Goal: Task Accomplishment & Management: Manage account settings

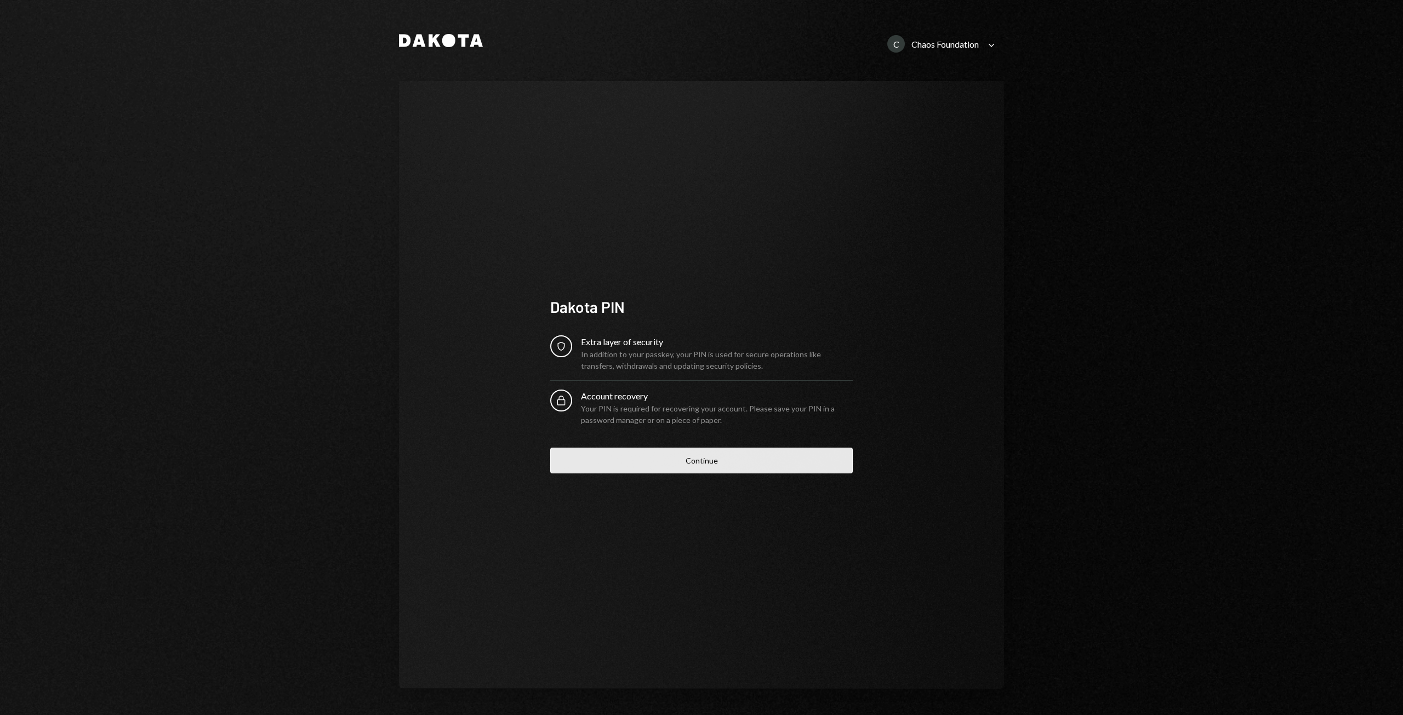
click at [693, 466] on button "Continue" at bounding box center [701, 461] width 302 height 26
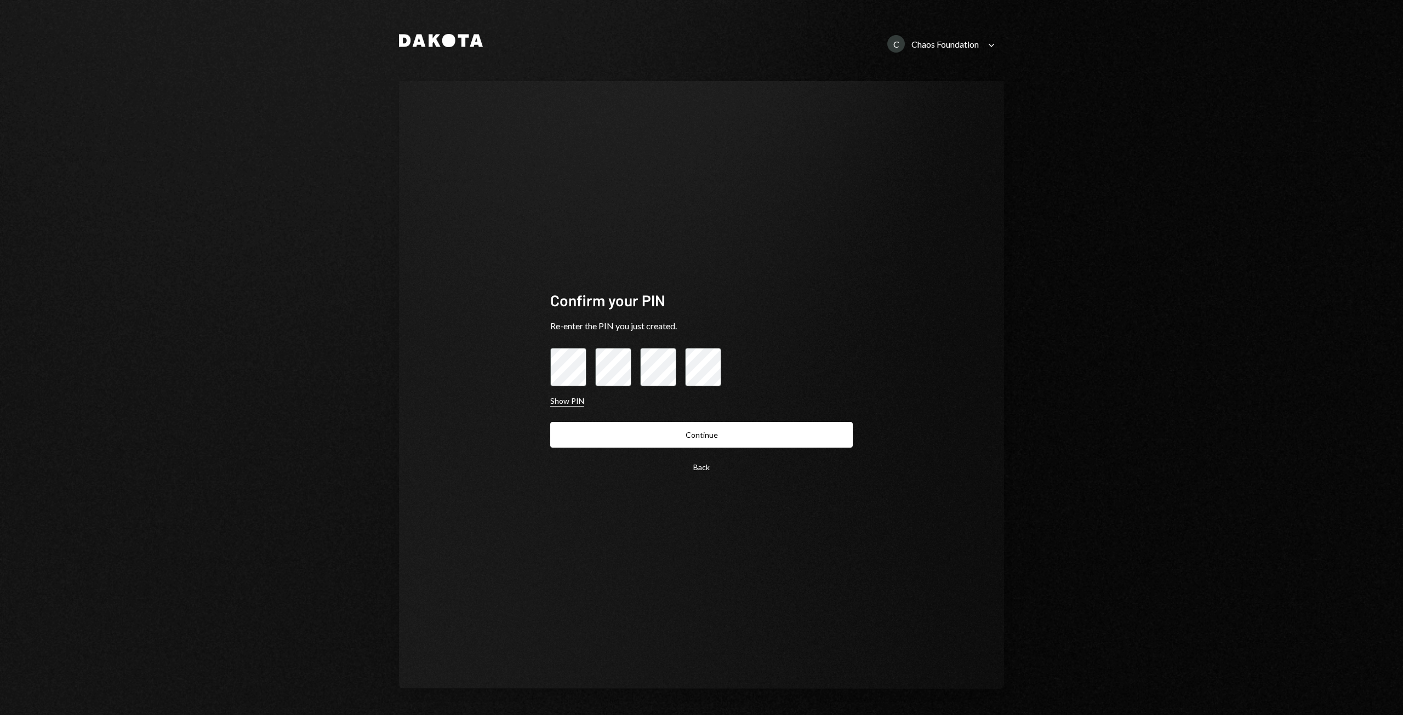
click at [553, 405] on button "Show PIN" at bounding box center [567, 401] width 34 height 10
click at [710, 441] on button "Continue" at bounding box center [701, 435] width 302 height 26
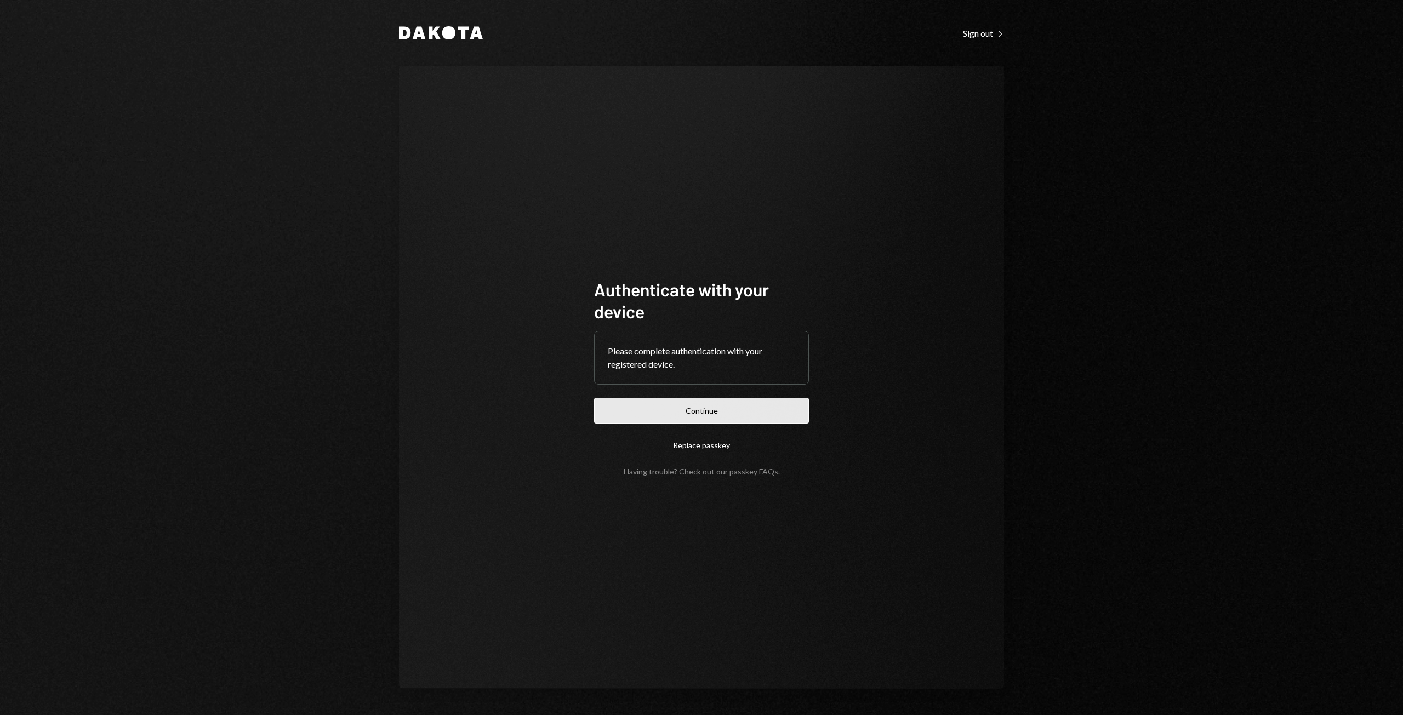
click at [688, 410] on button "Continue" at bounding box center [701, 411] width 215 height 26
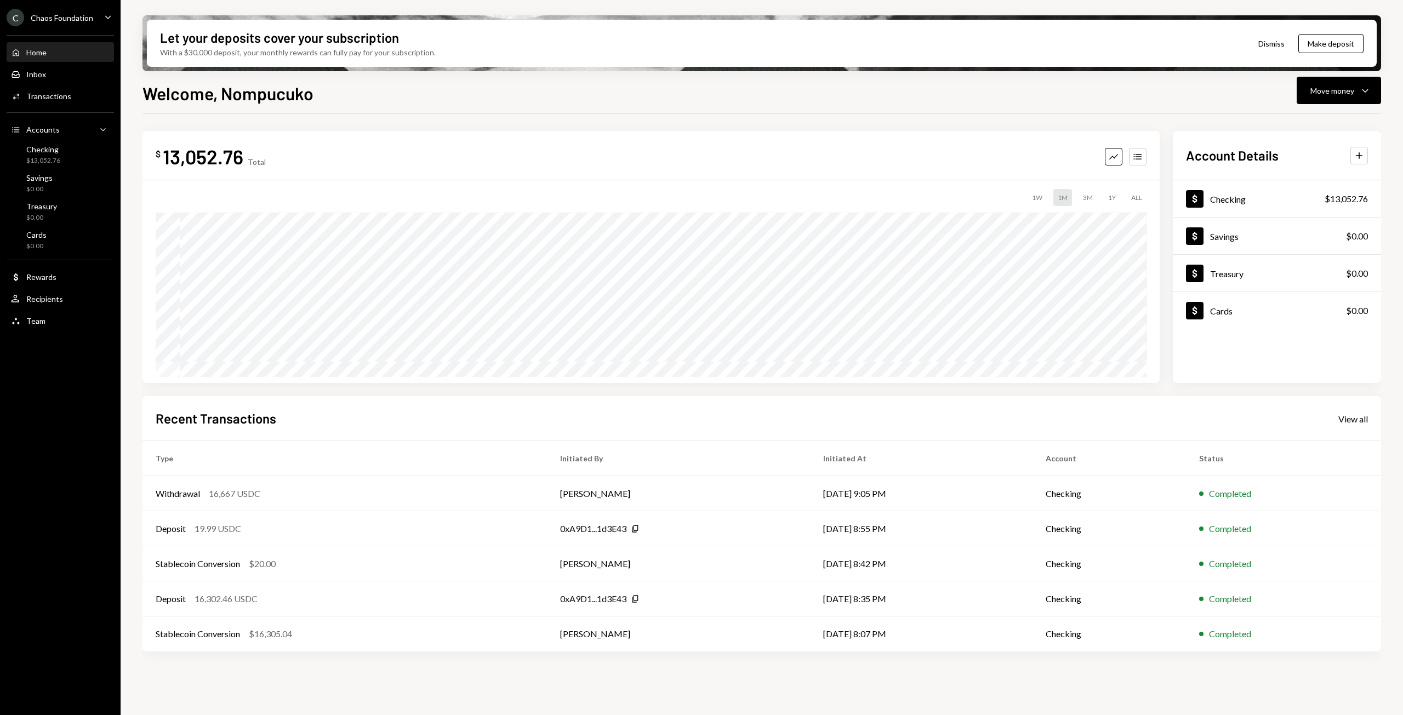
click at [105, 19] on icon "Caret Down" at bounding box center [108, 17] width 12 height 12
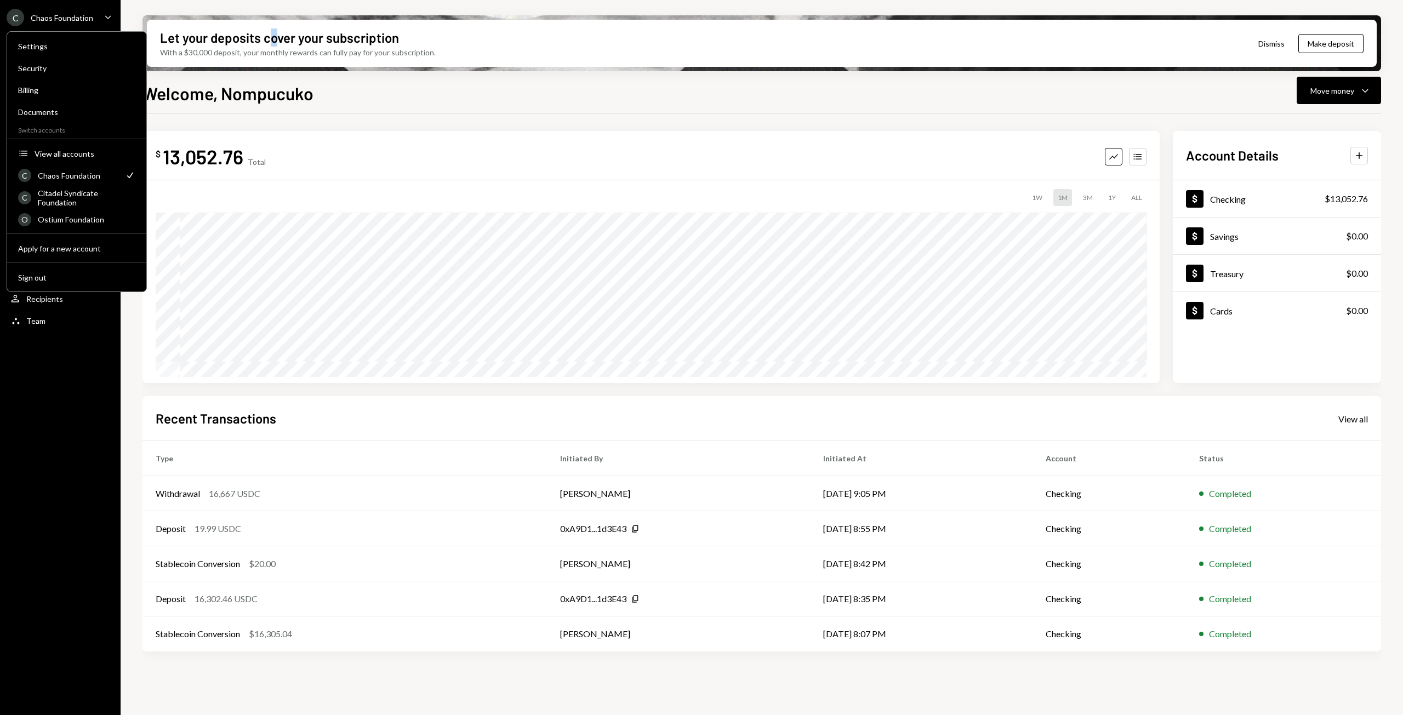
click at [275, 8] on div "Let your deposits cover your subscription With a $30,000 deposit, your monthly …" at bounding box center [762, 357] width 1282 height 715
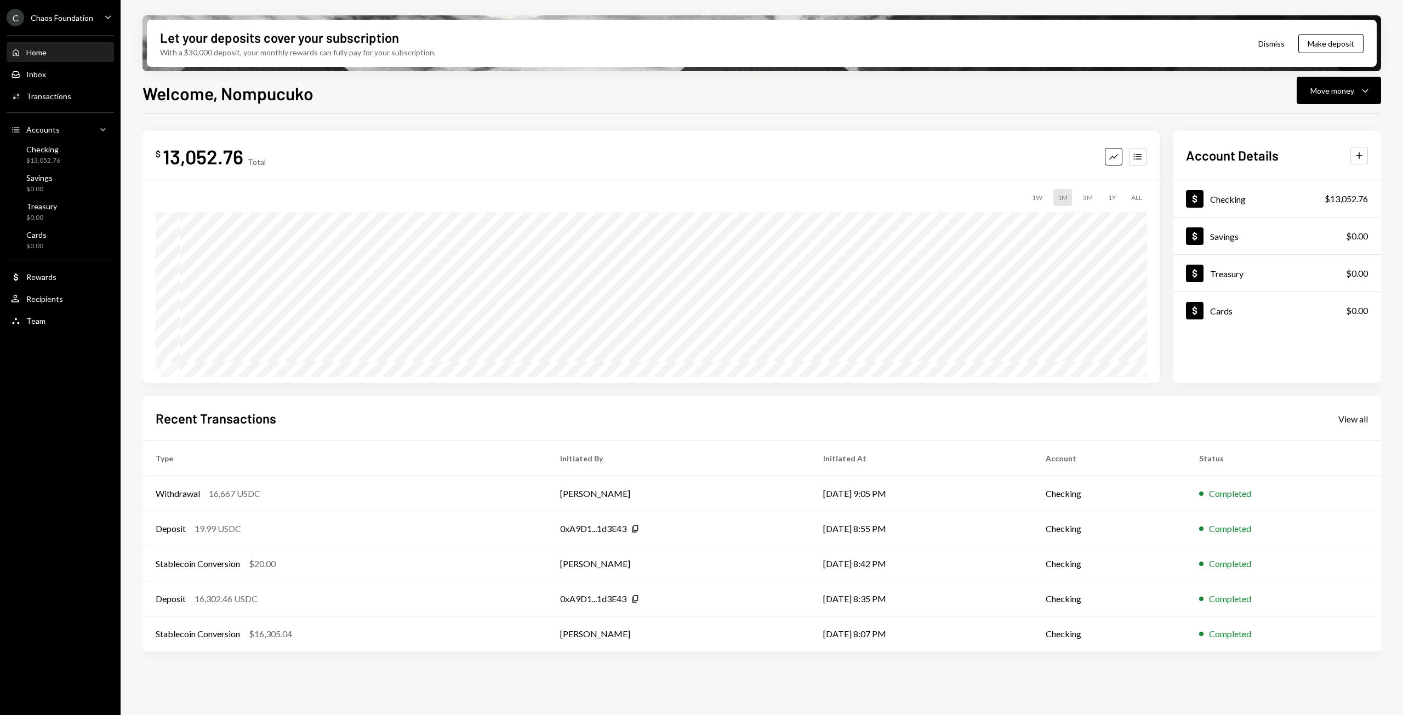
click at [16, 19] on div "C" at bounding box center [16, 18] width 18 height 18
click at [279, 45] on div "Let your deposits cover your subscription" at bounding box center [279, 37] width 239 height 18
click at [41, 58] on div "Home Home" at bounding box center [60, 52] width 99 height 19
click at [41, 56] on div "Home" at bounding box center [36, 52] width 20 height 9
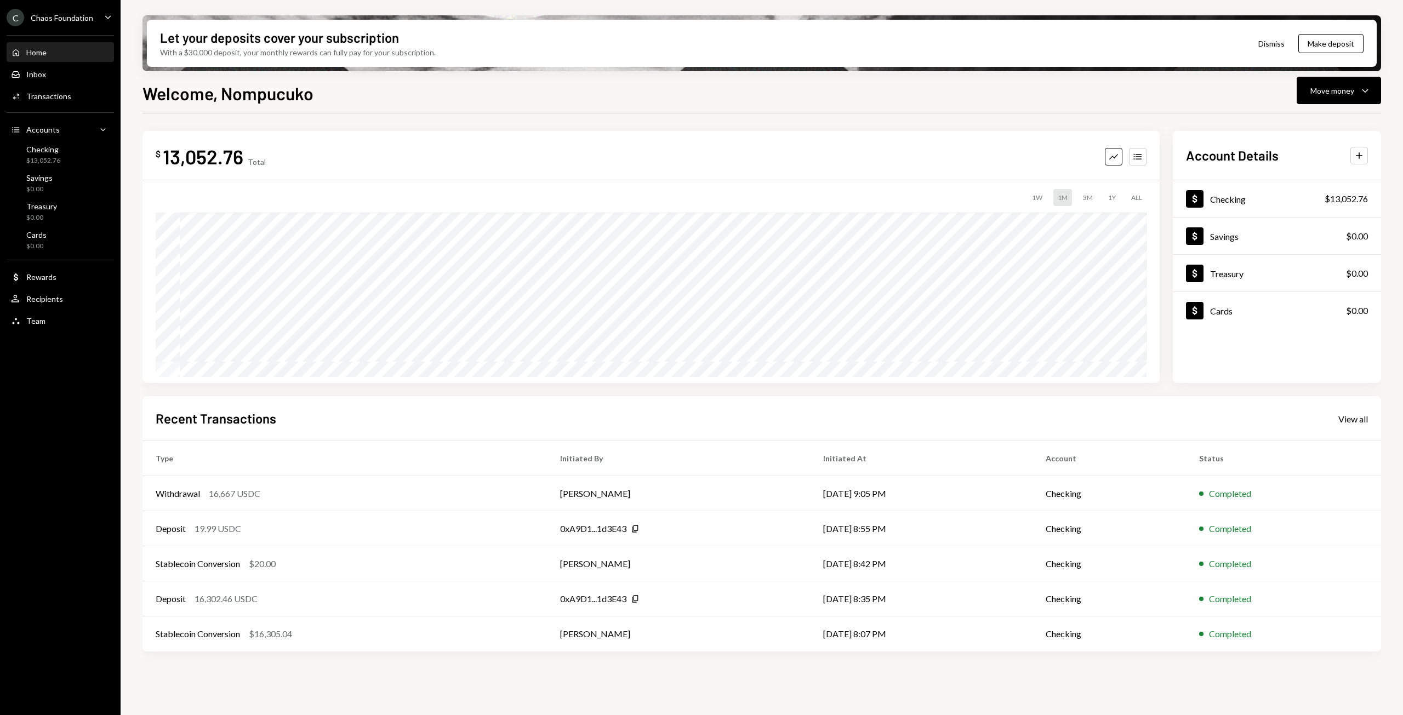
click at [41, 22] on div "Chaos Foundation" at bounding box center [62, 17] width 62 height 9
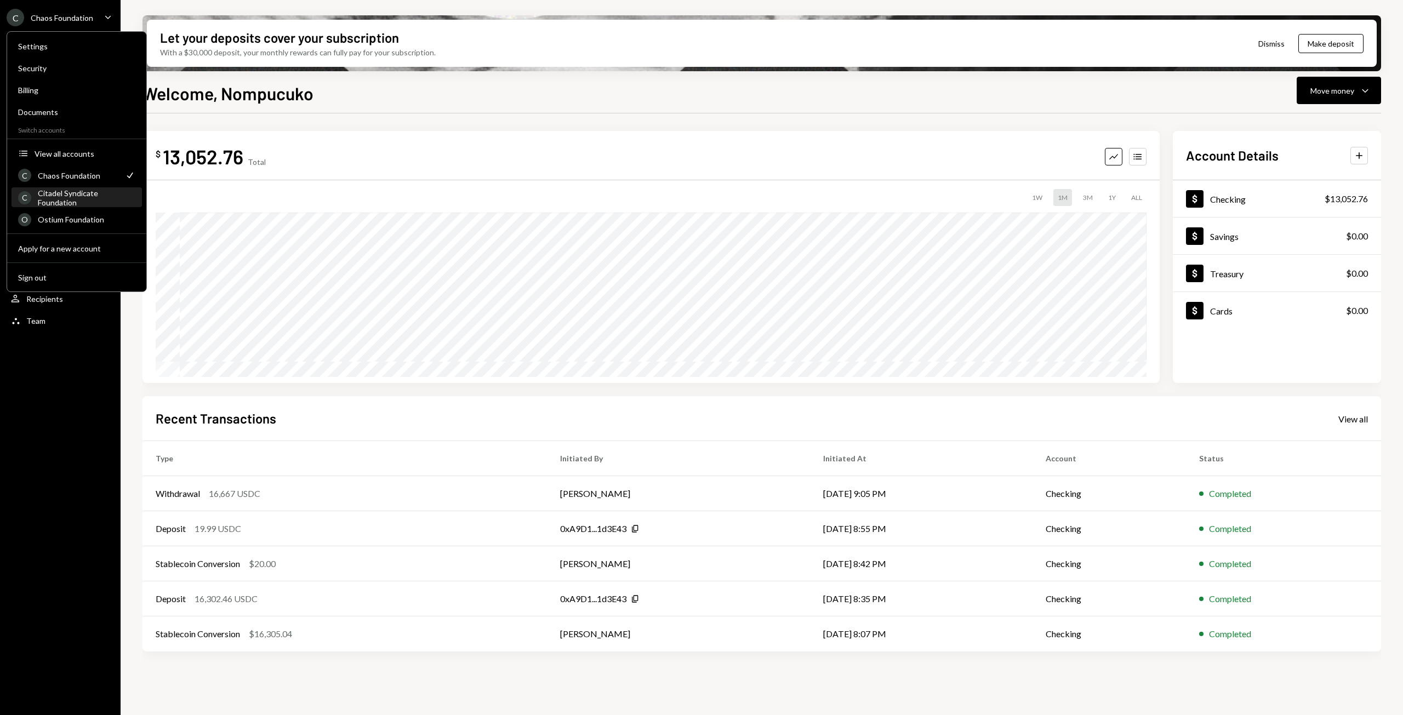
click at [72, 199] on div "Citadel Syndicate Foundation" at bounding box center [87, 197] width 98 height 19
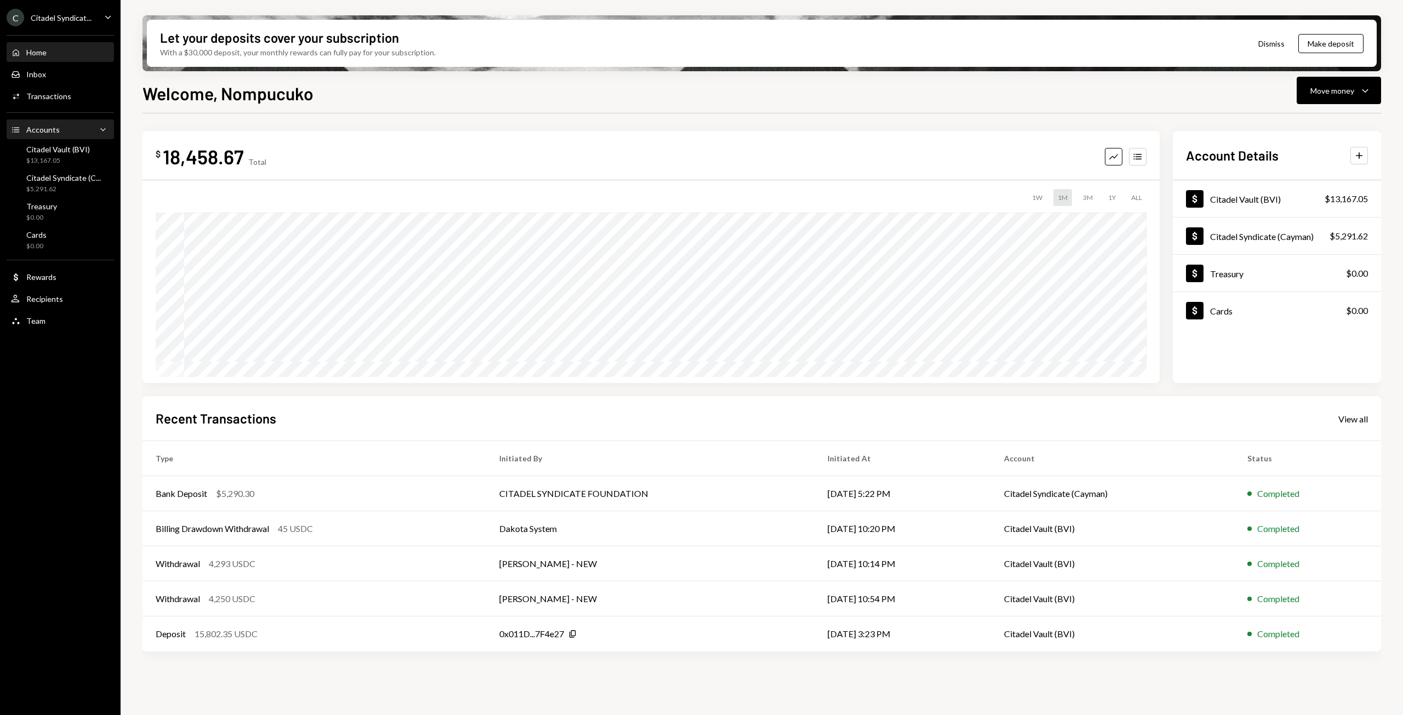
click at [61, 134] on div "Accounts Accounts Caret Down" at bounding box center [60, 130] width 99 height 12
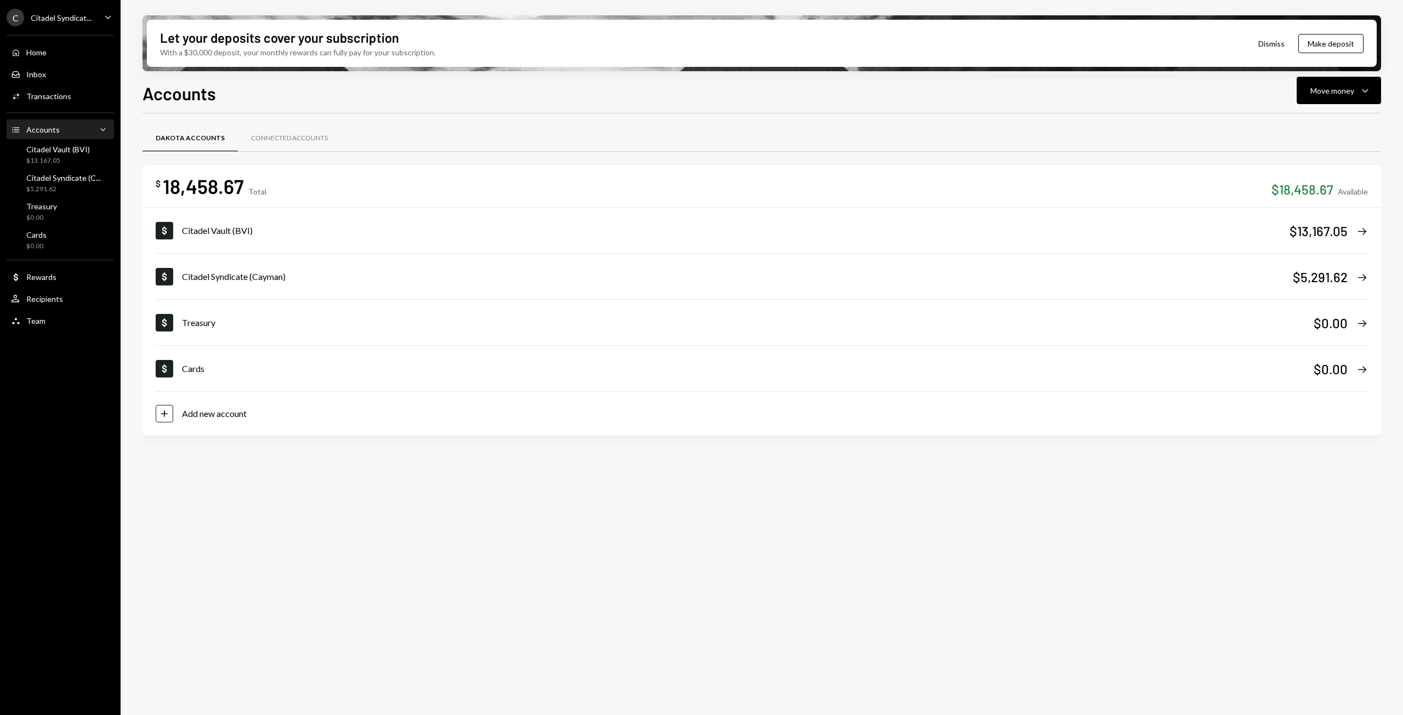
click at [108, 16] on icon "Caret Down" at bounding box center [108, 17] width 12 height 12
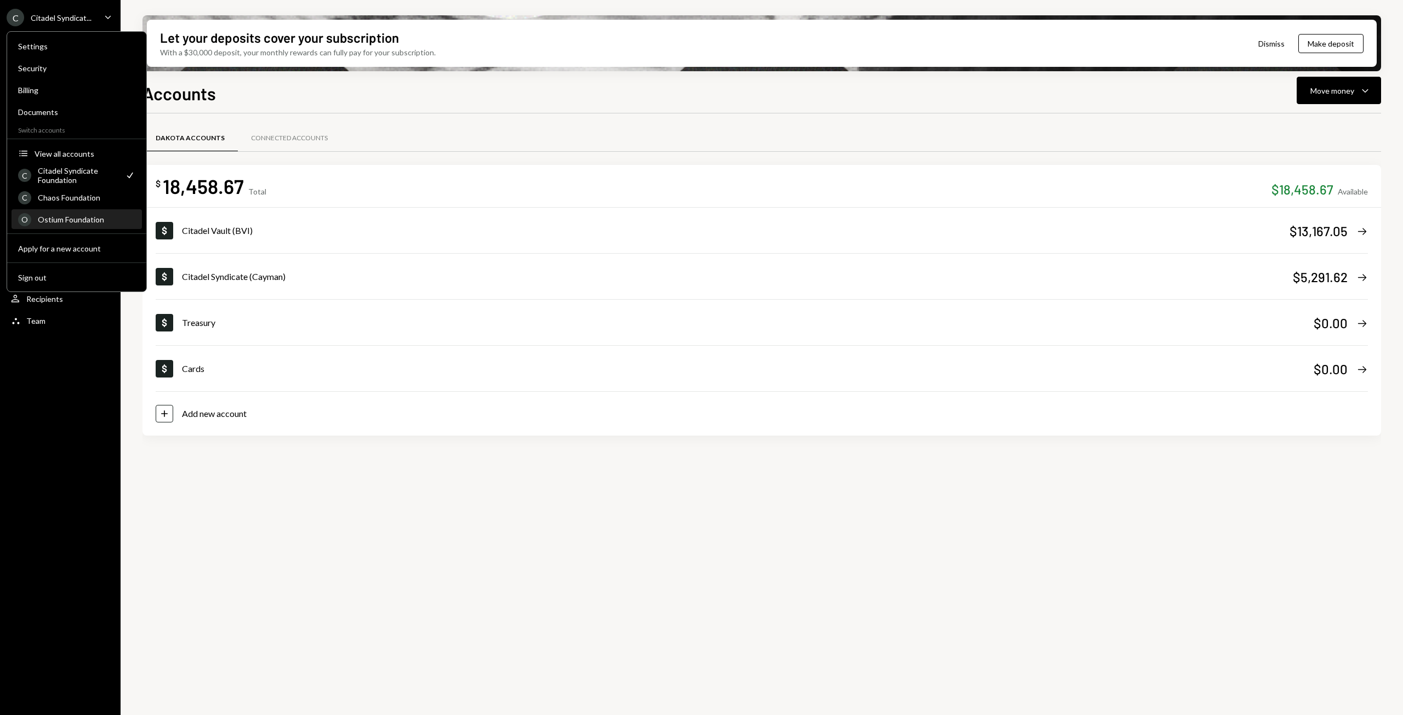
click at [64, 220] on div "Ostium Foundation" at bounding box center [87, 219] width 98 height 9
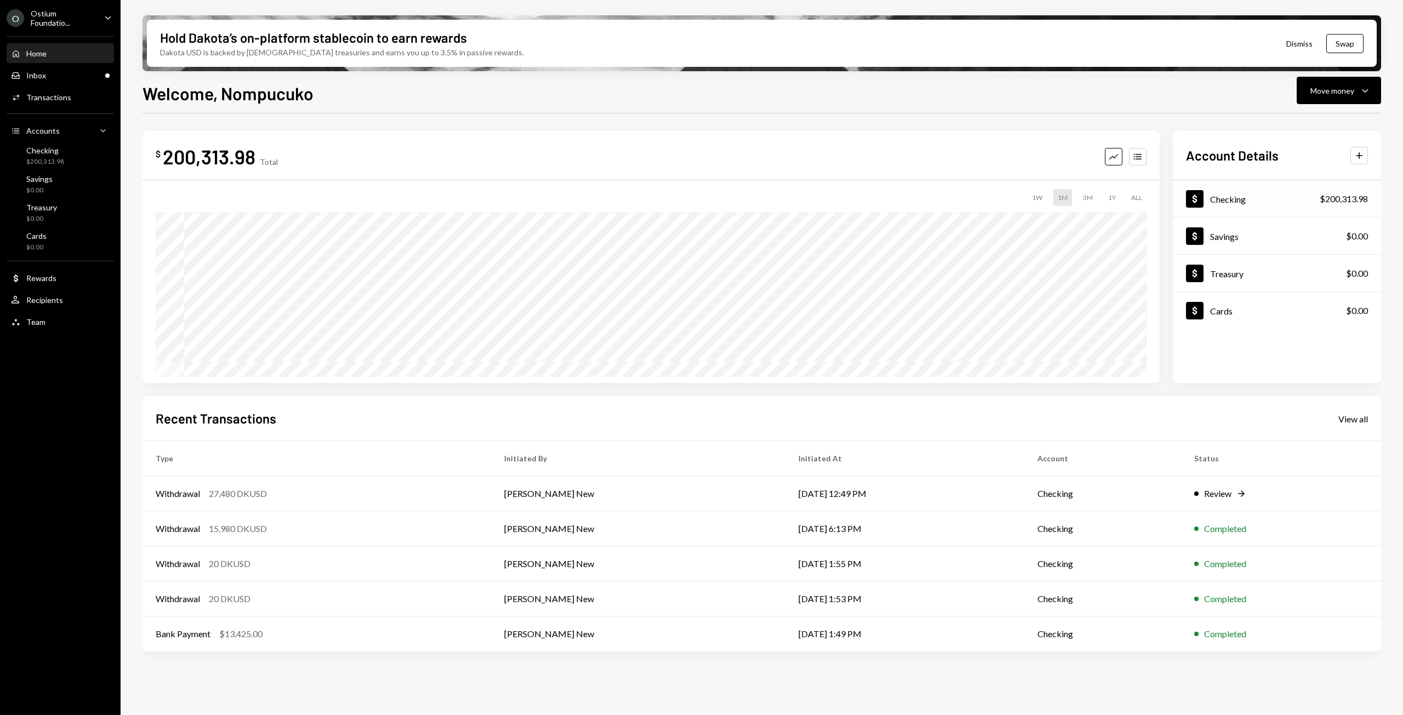
click at [1278, 202] on div "Dollar Checking $200,313.98" at bounding box center [1277, 199] width 208 height 36
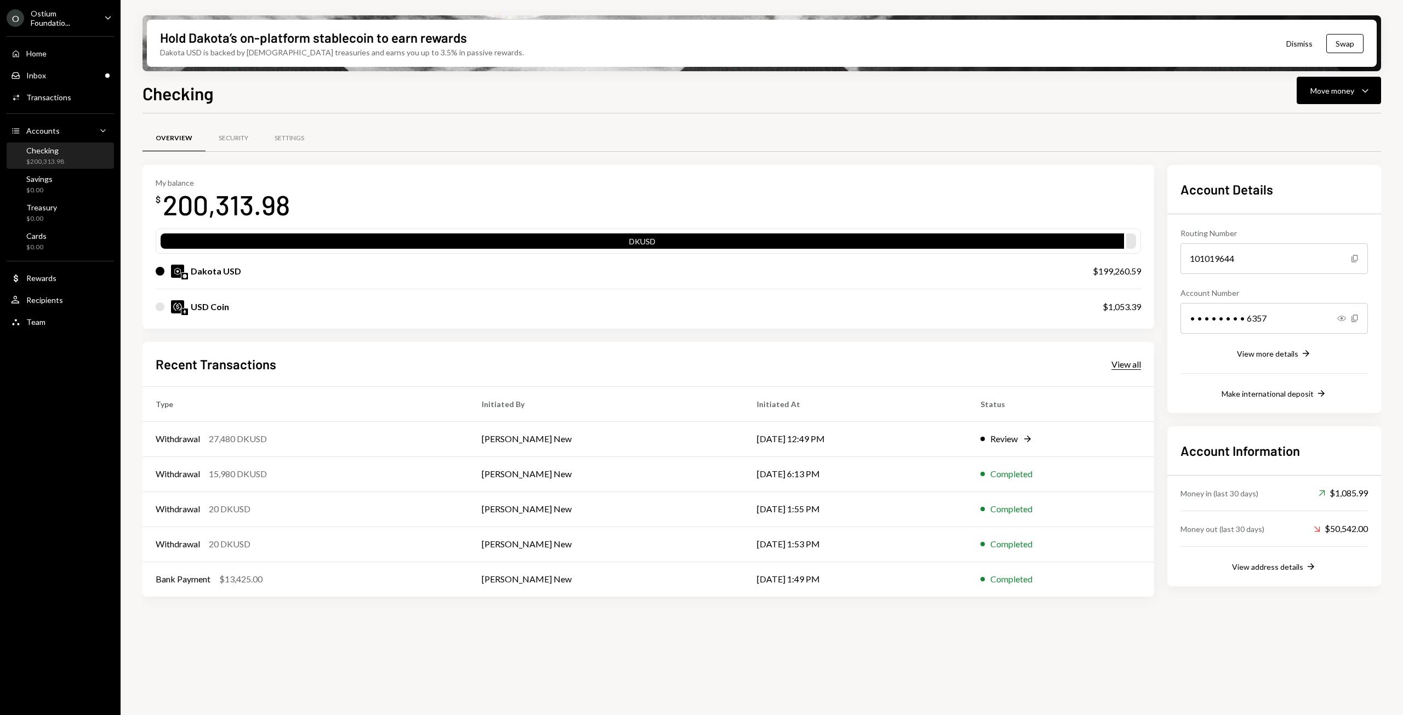
click at [1123, 368] on div "View all" at bounding box center [1126, 364] width 30 height 11
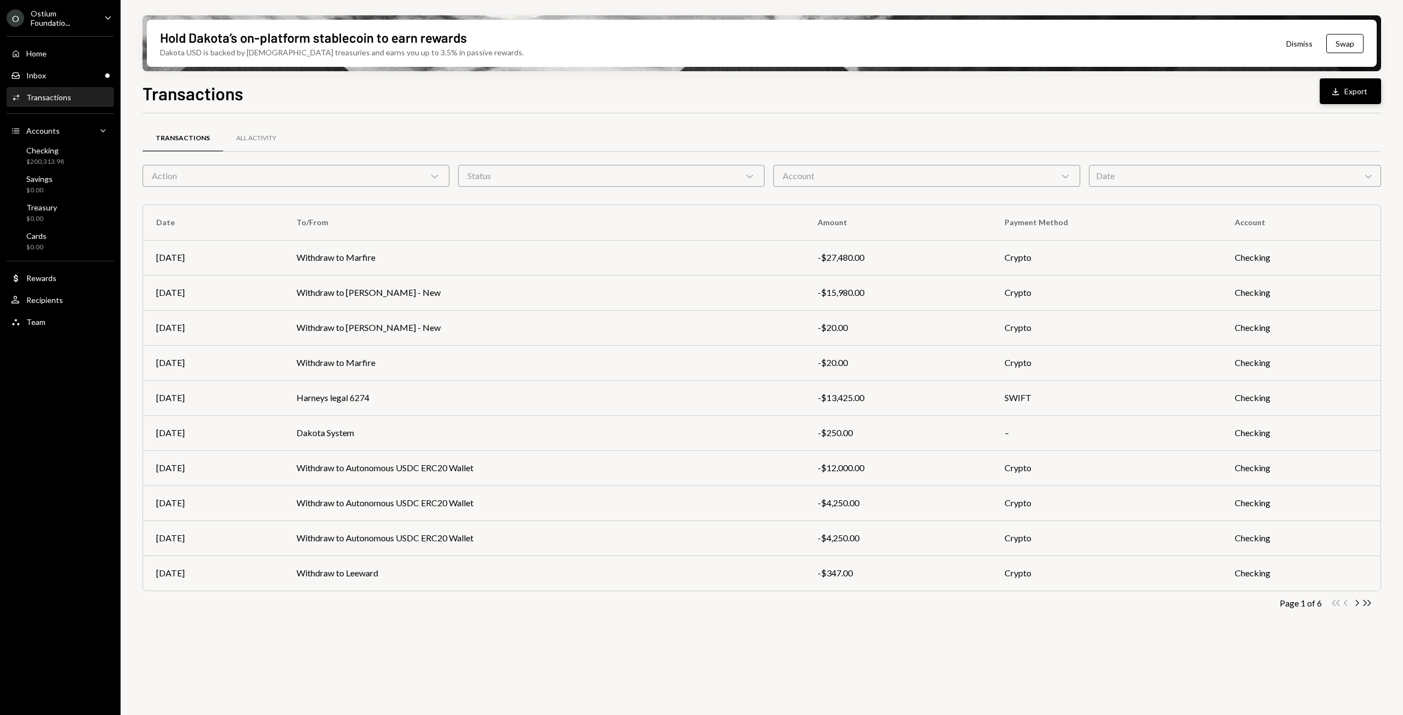
click at [1352, 92] on button "Download Export" at bounding box center [1349, 91] width 61 height 26
